Goal: Communication & Community: Answer question/provide support

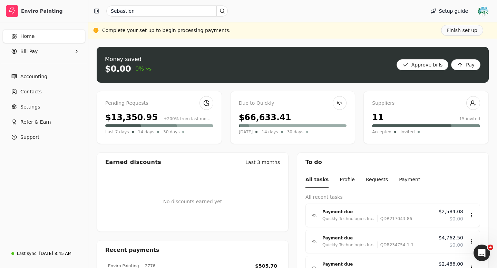
scroll to position [1777, 0]
click at [482, 254] on icon "Open Intercom Messenger" at bounding box center [480, 252] width 11 height 11
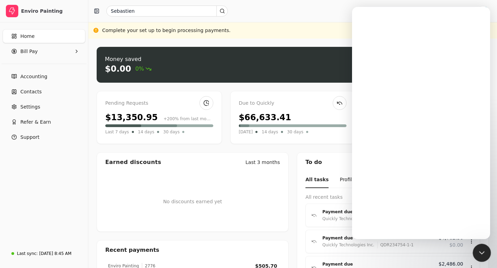
click at [480, 254] on icon "Close Intercom Messenger" at bounding box center [480, 252] width 8 height 8
click at [480, 254] on icon "Open Intercom Messenger" at bounding box center [480, 252] width 11 height 11
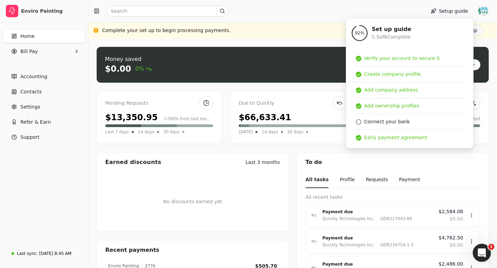
click at [484, 251] on icon "Open Intercom Messenger" at bounding box center [480, 252] width 11 height 11
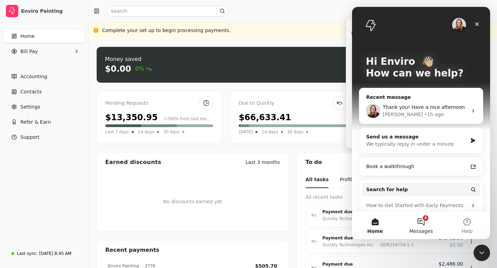
click at [422, 225] on button "4 Messages" at bounding box center [421, 226] width 46 height 28
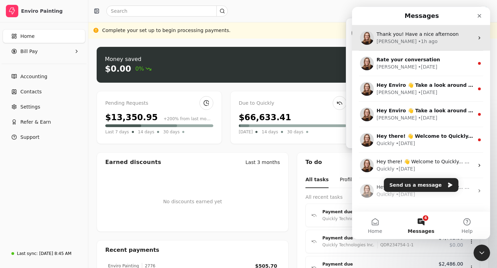
click at [422, 36] on span "Thank you! Have a nice afternoon" at bounding box center [417, 34] width 82 height 6
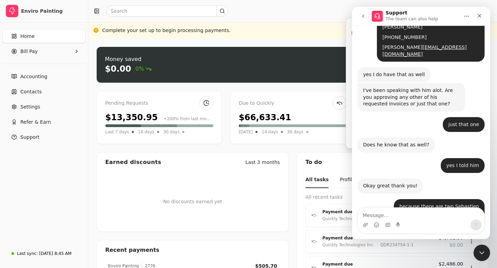
scroll to position [1777, 0]
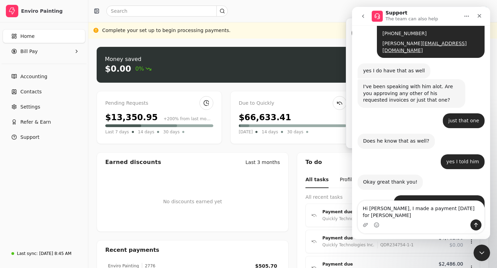
type textarea "Hi Evanne, I made a payment last Friday for Julio"
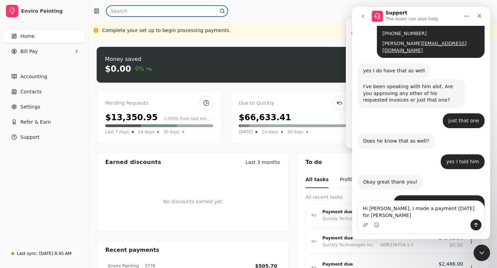
click at [123, 11] on input "text" at bounding box center [166, 11] width 121 height 11
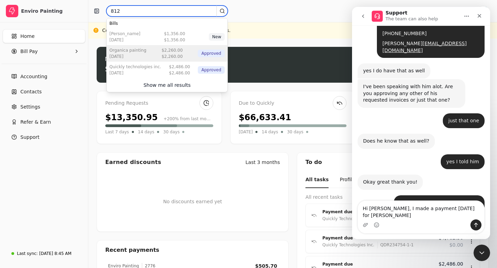
type input "812"
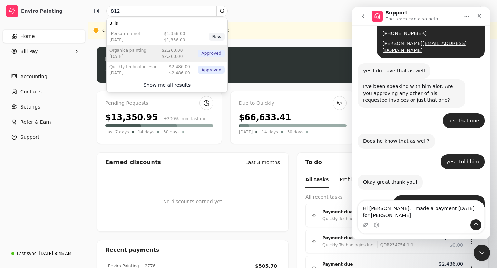
click at [137, 59] on div "Sep 25 2025" at bounding box center [127, 56] width 37 height 6
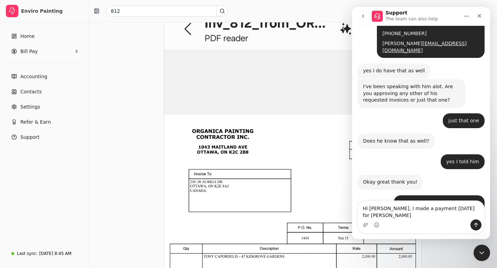
scroll to position [301, 0]
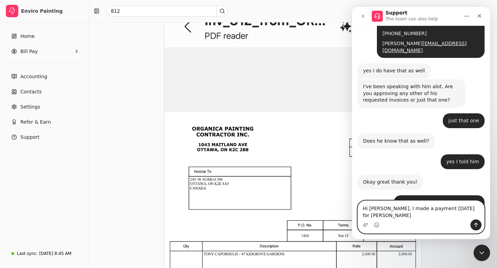
click at [472, 216] on textarea "Hi Evanne, I made a payment last Friday for Julio" at bounding box center [421, 210] width 126 height 19
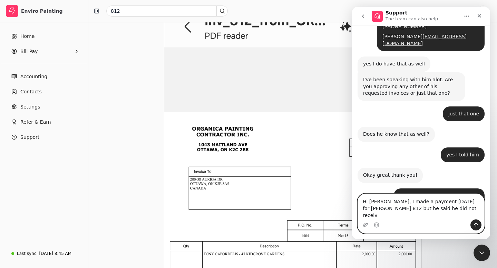
type textarea "Hi Evanne, I made a payment last Friday for Julio 812 but he said he did not re…"
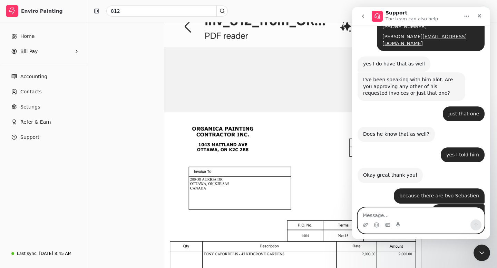
scroll to position [1804, 0]
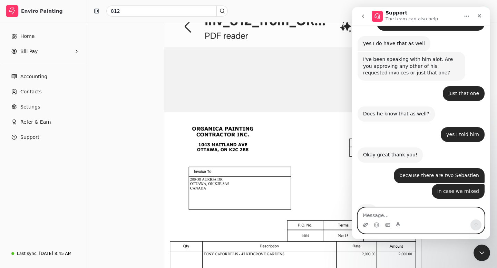
click at [365, 225] on icon "Upload attachment" at bounding box center [365, 225] width 5 height 4
click at [364, 225] on icon "Upload attachment" at bounding box center [366, 226] width 6 height 6
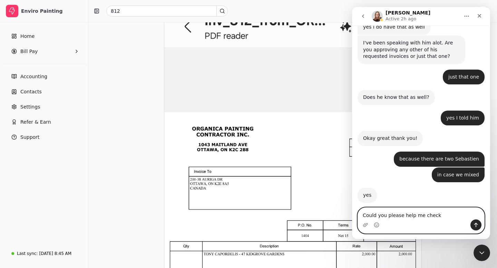
type textarea "Could you please help me check?"
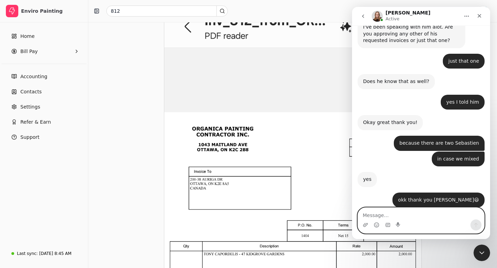
scroll to position [1877, 0]
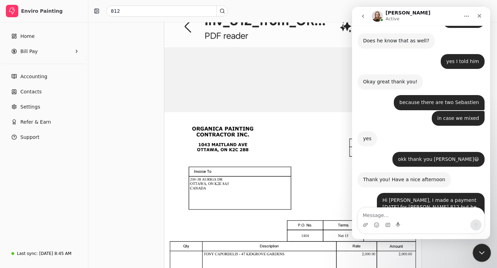
click at [480, 251] on icon "Close Intercom Messenger" at bounding box center [480, 252] width 8 height 8
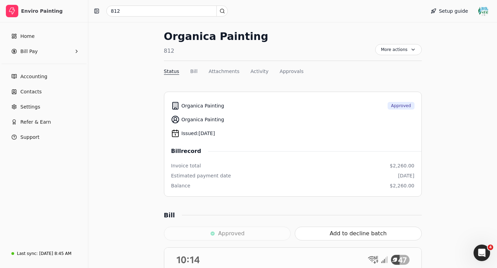
scroll to position [0, 0]
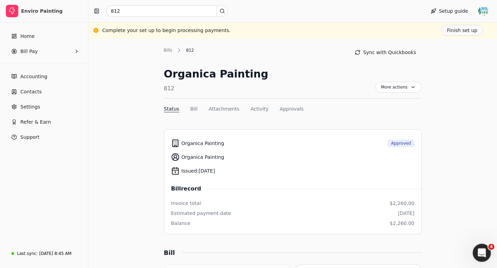
click at [482, 254] on icon "Open Intercom Messenger" at bounding box center [480, 252] width 11 height 11
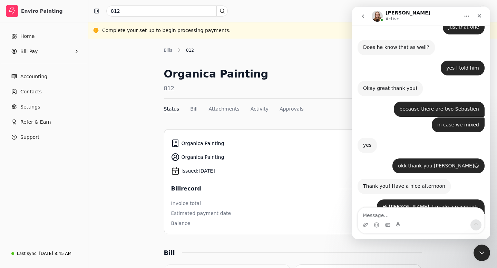
scroll to position [1904, 0]
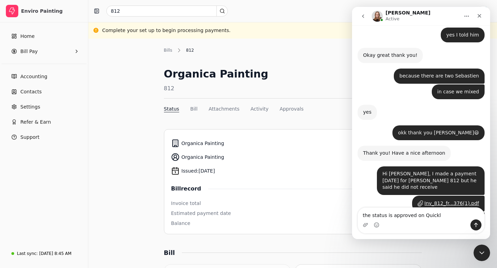
type textarea "the status is approved on Quickly"
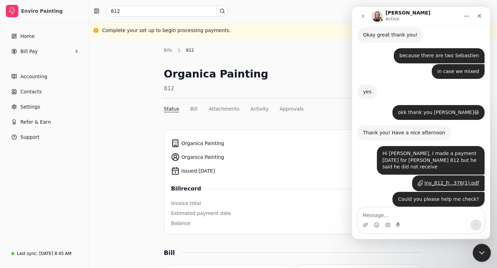
click at [481, 254] on icon "Close Intercom Messenger" at bounding box center [480, 252] width 8 height 8
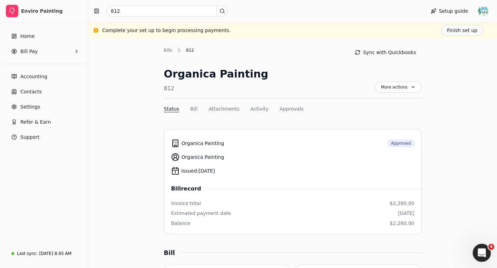
click at [481, 254] on icon "Open Intercom Messenger" at bounding box center [480, 252] width 11 height 11
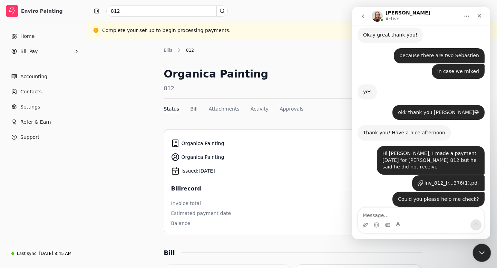
scroll to position [1932, 0]
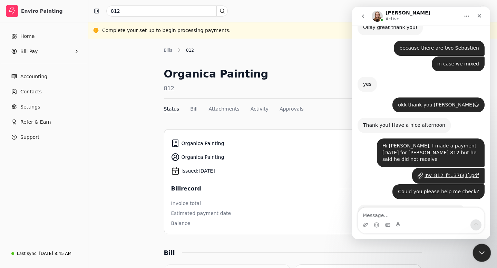
click at [484, 255] on icon "Close Intercom Messenger" at bounding box center [480, 252] width 8 height 8
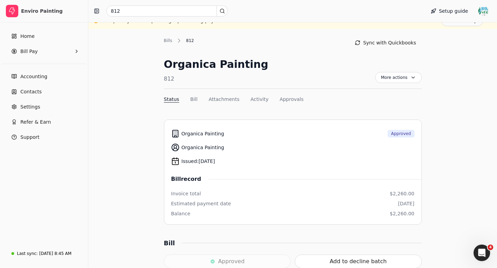
scroll to position [0, 0]
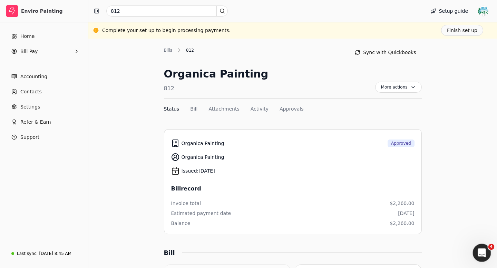
click at [483, 251] on icon "Open Intercom Messenger" at bounding box center [480, 252] width 11 height 11
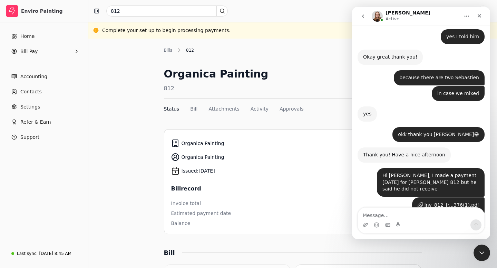
scroll to position [1932, 0]
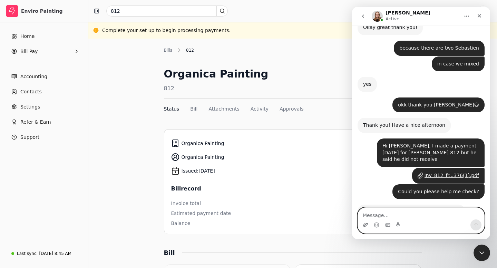
click at [365, 225] on icon "Upload attachment" at bounding box center [365, 225] width 5 height 4
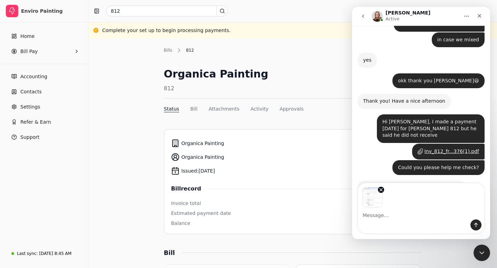
scroll to position [1956, 0]
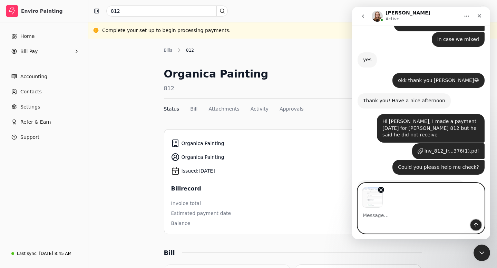
click at [476, 225] on icon "Send a message…" at bounding box center [476, 226] width 6 height 6
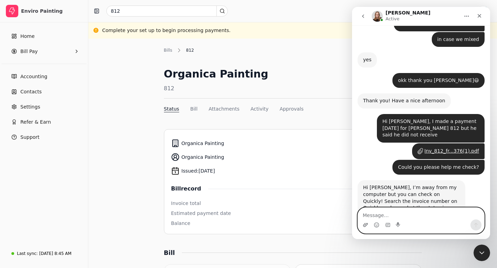
click at [365, 226] on icon "Upload attachment" at bounding box center [365, 225] width 5 height 4
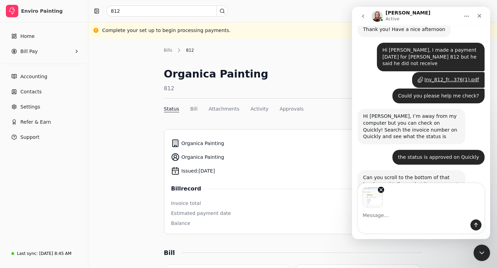
scroll to position [2028, 0]
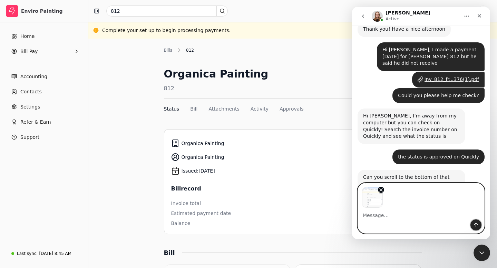
click at [475, 226] on icon "Send a message…" at bounding box center [476, 226] width 6 height 6
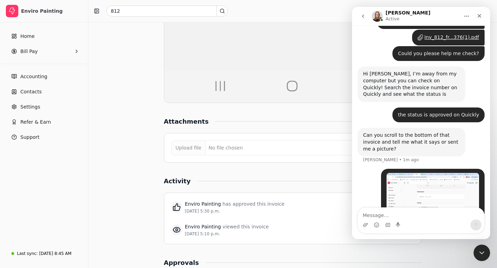
scroll to position [754, 0]
